Goal: Information Seeking & Learning: Understand process/instructions

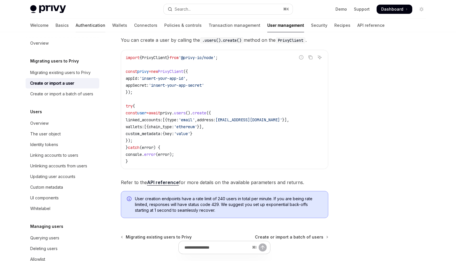
click at [76, 23] on link "Authentication" at bounding box center [91, 25] width 30 height 14
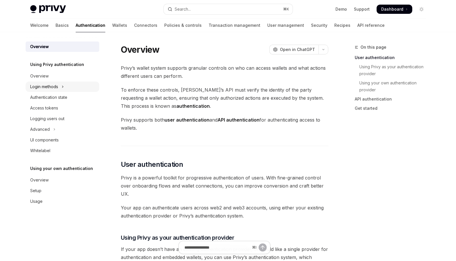
click at [65, 87] on button "Login methods" at bounding box center [63, 86] width 74 height 10
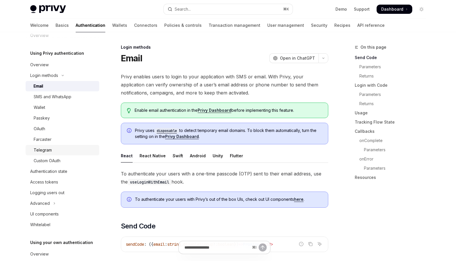
scroll to position [14, 0]
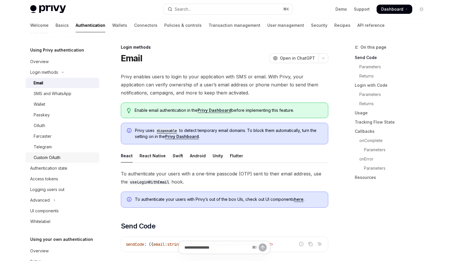
click at [65, 156] on div "Custom OAuth" at bounding box center [65, 157] width 62 height 7
type textarea "*"
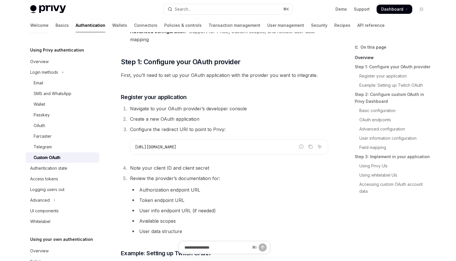
scroll to position [178, 0]
click at [224, 110] on li "Navigate to your OAuth provider’s developer console" at bounding box center [228, 108] width 200 height 8
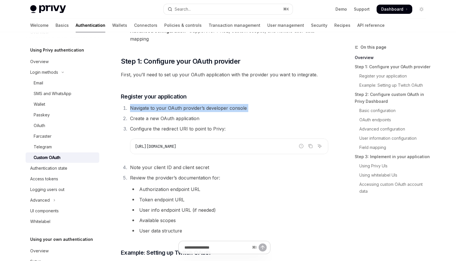
click at [224, 110] on li "Navigate to your OAuth provider’s developer console" at bounding box center [228, 108] width 200 height 8
click at [188, 119] on li "Create a new OAuth application" at bounding box center [228, 118] width 200 height 8
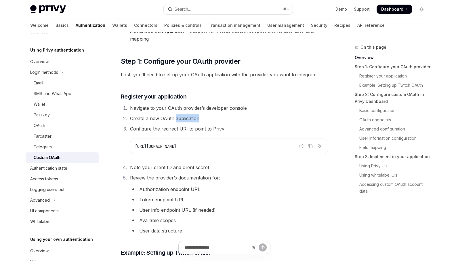
click at [188, 119] on li "Create a new OAuth application" at bounding box center [228, 118] width 200 height 8
click at [185, 131] on li "Configure the redirect URI to point to Privy: Report incorrect code Copy Ask AI…" at bounding box center [228, 139] width 200 height 29
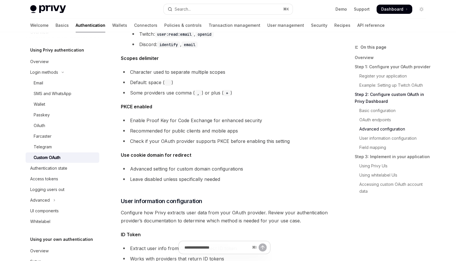
scroll to position [1042, 0]
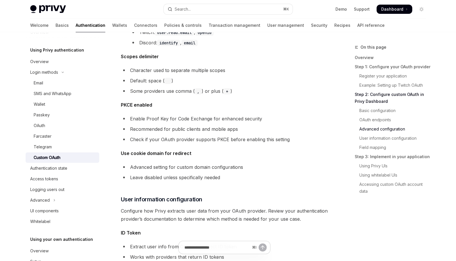
click at [191, 119] on li "Enable Proof Key for Code Exchange for enhanced security" at bounding box center [224, 119] width 207 height 8
click at [187, 128] on li "Recommended for public clients and mobile apps" at bounding box center [224, 129] width 207 height 8
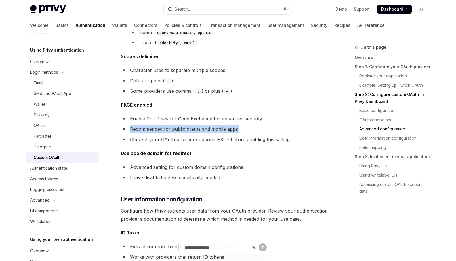
click at [187, 128] on li "Recommended for public clients and mobile apps" at bounding box center [224, 129] width 207 height 8
click at [128, 105] on strong "PKCE enabled" at bounding box center [136, 105] width 31 height 6
copy strong "PKCE"
